Goal: Information Seeking & Learning: Learn about a topic

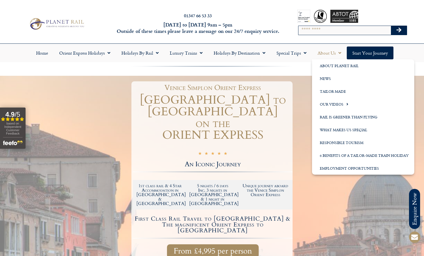
click at [325, 53] on link "About Us" at bounding box center [329, 52] width 35 height 13
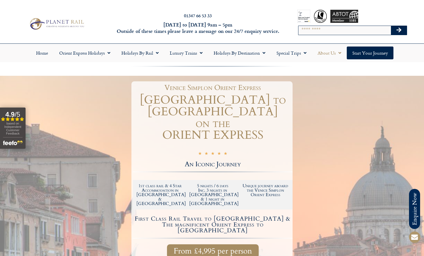
click at [325, 53] on link "About Us" at bounding box center [329, 52] width 35 height 13
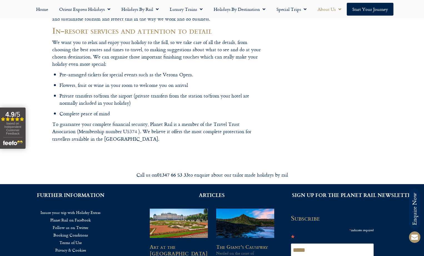
scroll to position [807, 0]
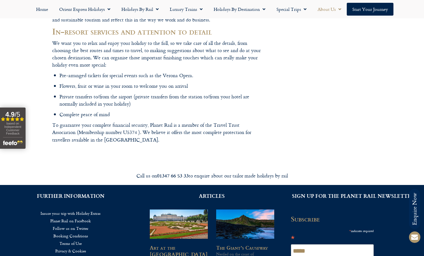
drag, startPoint x: 111, startPoint y: 111, endPoint x: 66, endPoint y: 111, distance: 44.2
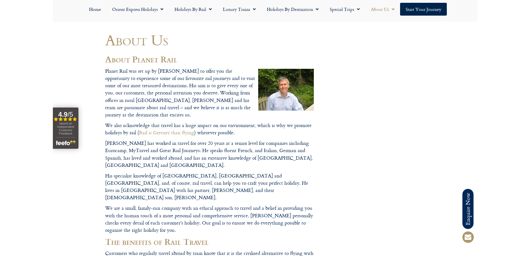
scroll to position [0, 0]
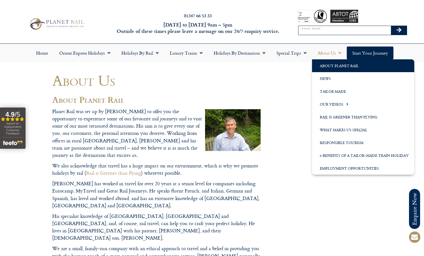
click at [330, 31] on input "Search" at bounding box center [345, 30] width 93 height 9
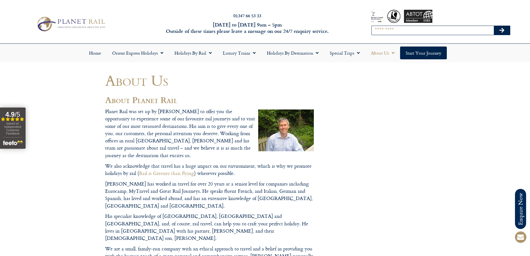
click at [409, 34] on input "Search" at bounding box center [433, 30] width 122 height 9
click at [382, 52] on link "About Us" at bounding box center [382, 52] width 35 height 13
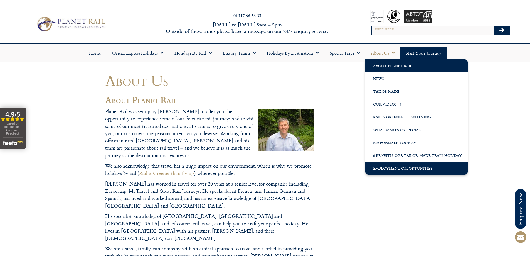
click at [397, 167] on link "Employment Opportunities" at bounding box center [416, 168] width 102 height 13
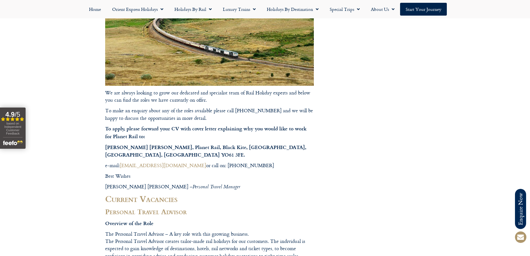
scroll to position [139, 0]
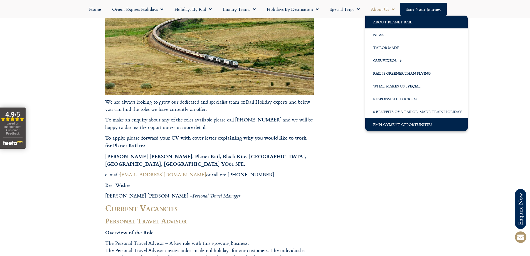
click at [426, 26] on link "About Planet Rail" at bounding box center [416, 22] width 102 height 13
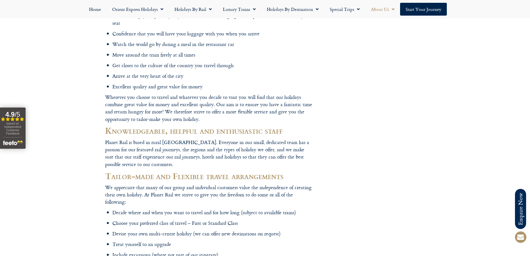
scroll to position [278, 0]
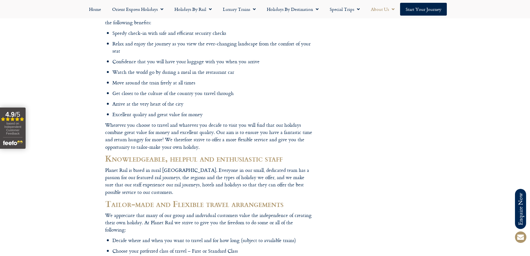
drag, startPoint x: 164, startPoint y: 146, endPoint x: 188, endPoint y: 145, distance: 24.8
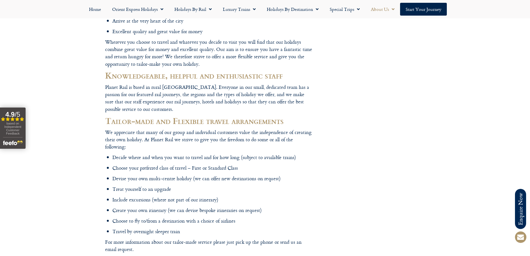
scroll to position [362, 0]
